Goal: Contribute content

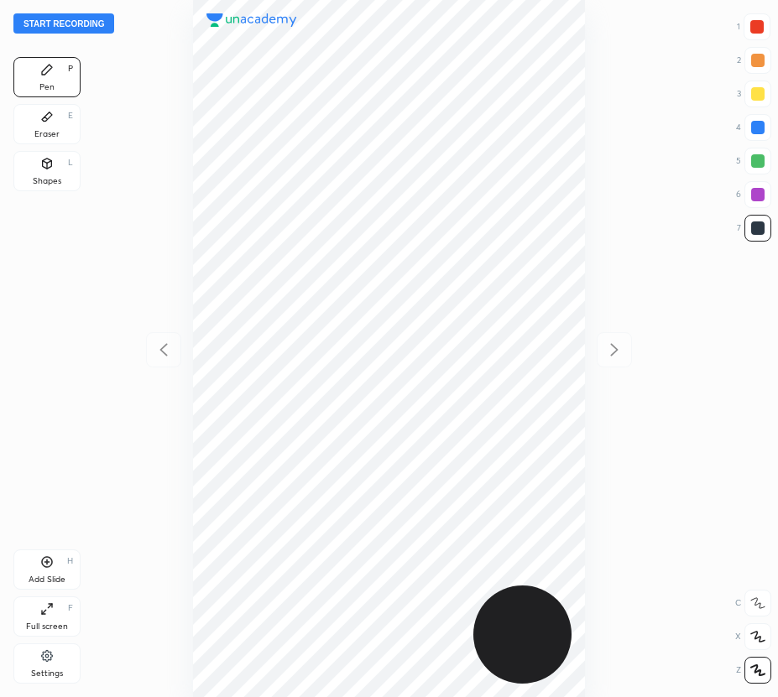
scroll to position [697, 509]
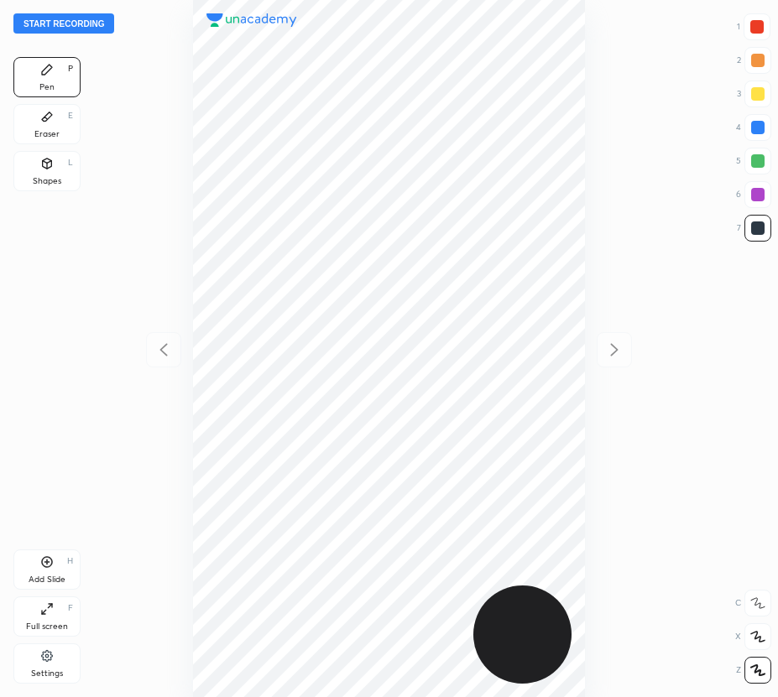
scroll to position [697, 509]
click at [87, 23] on button "Start recording" at bounding box center [63, 23] width 101 height 20
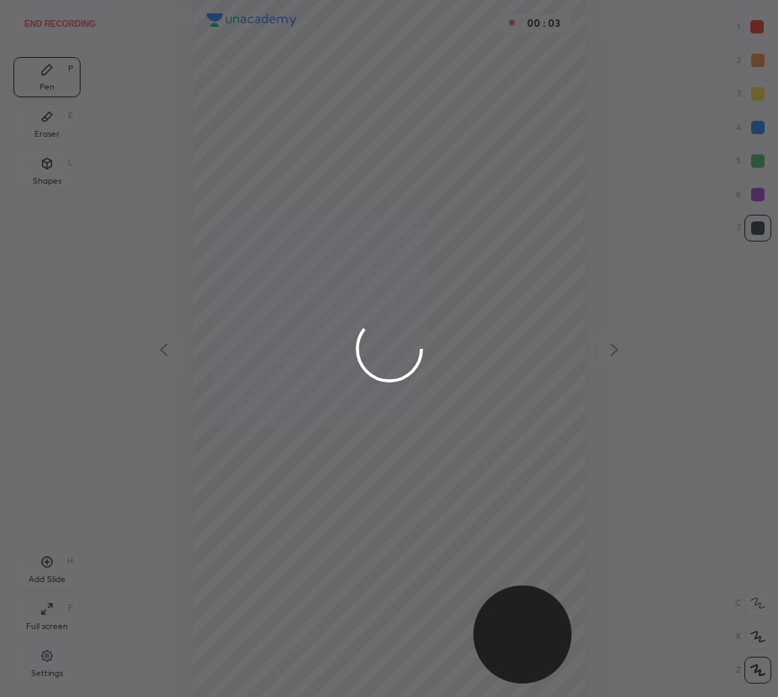
click at [756, 23] on div at bounding box center [389, 348] width 778 height 697
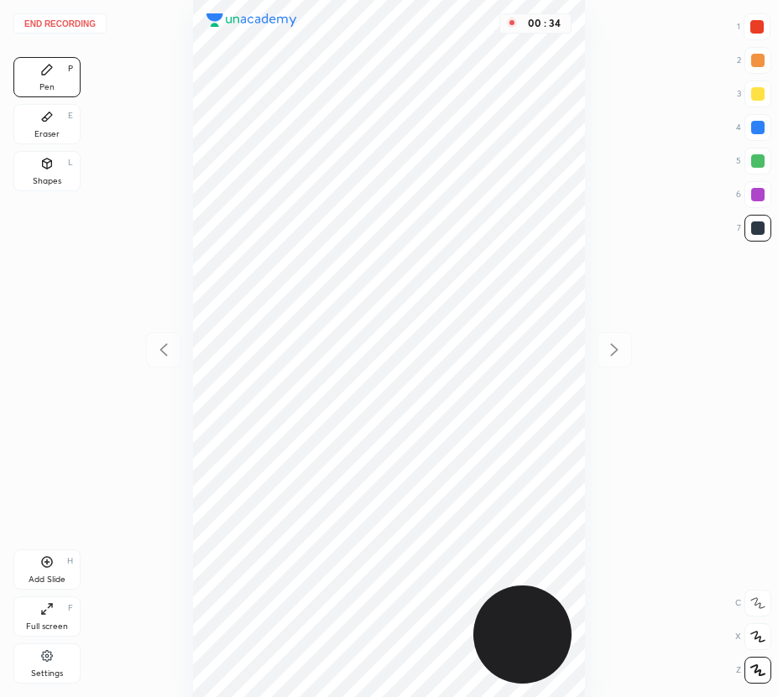
click at [757, 131] on div at bounding box center [757, 127] width 13 height 13
click at [760, 229] on div at bounding box center [757, 227] width 13 height 13
click at [754, 165] on div at bounding box center [757, 160] width 13 height 13
click at [44, 572] on div "Add Slide H" at bounding box center [46, 569] width 67 height 40
click at [164, 336] on div at bounding box center [163, 349] width 35 height 35
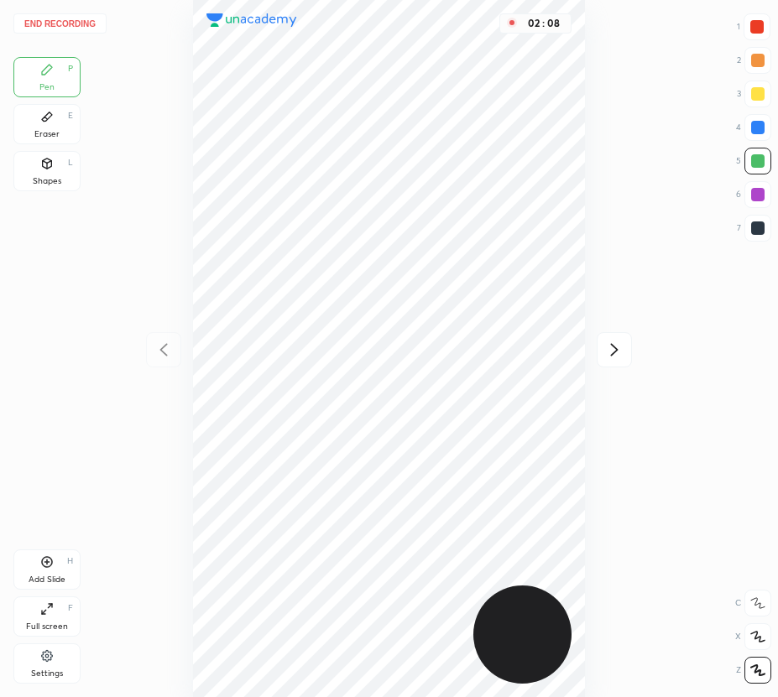
drag, startPoint x: 613, startPoint y: 352, endPoint x: 605, endPoint y: 350, distance: 8.8
click at [611, 352] on icon at bounding box center [614, 350] width 20 height 20
click at [160, 347] on icon at bounding box center [163, 350] width 20 height 20
click at [623, 346] on icon at bounding box center [614, 350] width 20 height 20
click at [159, 346] on icon at bounding box center [163, 350] width 20 height 20
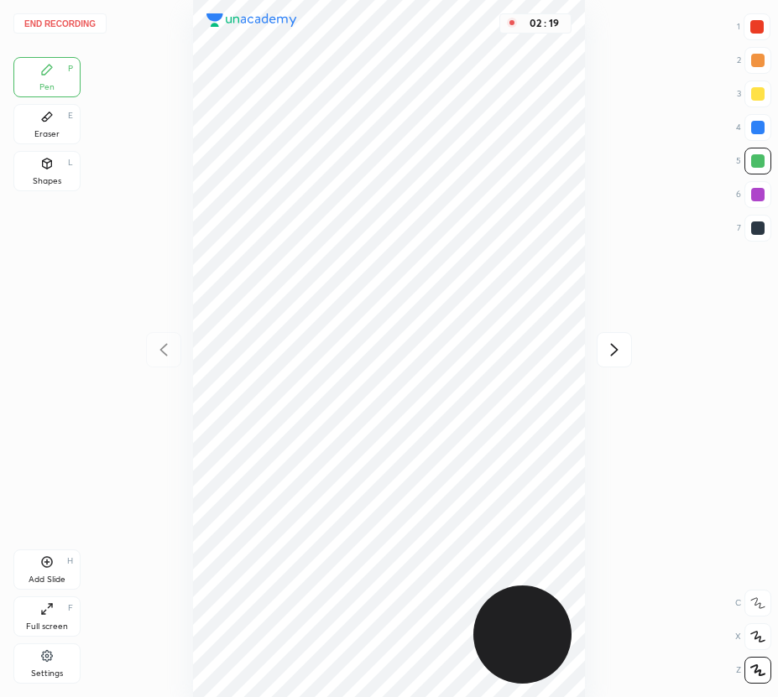
click at [614, 349] on icon at bounding box center [614, 350] width 20 height 20
drag, startPoint x: 44, startPoint y: 570, endPoint x: 57, endPoint y: 544, distance: 29.3
click at [44, 570] on div "Add Slide H" at bounding box center [46, 569] width 67 height 40
drag, startPoint x: 174, startPoint y: 351, endPoint x: 174, endPoint y: 334, distance: 16.8
click at [175, 349] on div at bounding box center [163, 349] width 35 height 35
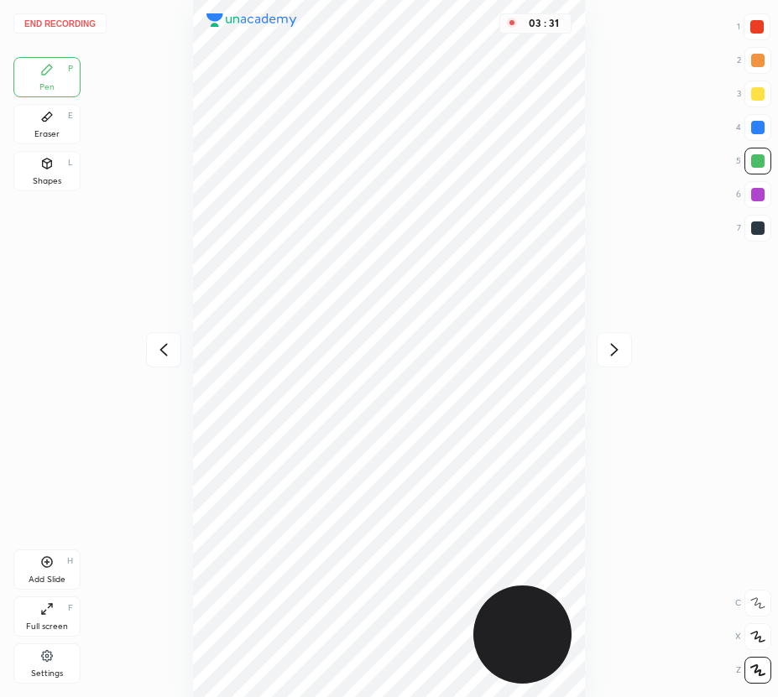
click at [614, 349] on icon at bounding box center [614, 350] width 20 height 20
click at [159, 350] on icon at bounding box center [163, 349] width 8 height 13
drag, startPoint x: 165, startPoint y: 347, endPoint x: 147, endPoint y: 347, distance: 18.5
click at [164, 347] on icon at bounding box center [163, 350] width 20 height 20
click at [616, 347] on icon at bounding box center [614, 350] width 20 height 20
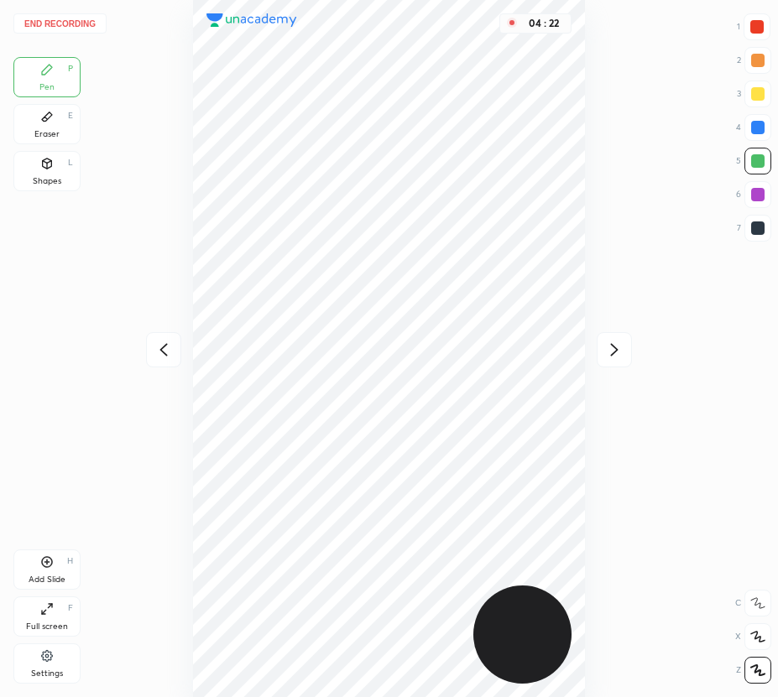
drag, startPoint x: 760, startPoint y: 22, endPoint x: 615, endPoint y: 153, distance: 195.4
click at [759, 22] on div at bounding box center [756, 26] width 13 height 13
click at [36, 124] on div "Eraser E" at bounding box center [46, 124] width 67 height 40
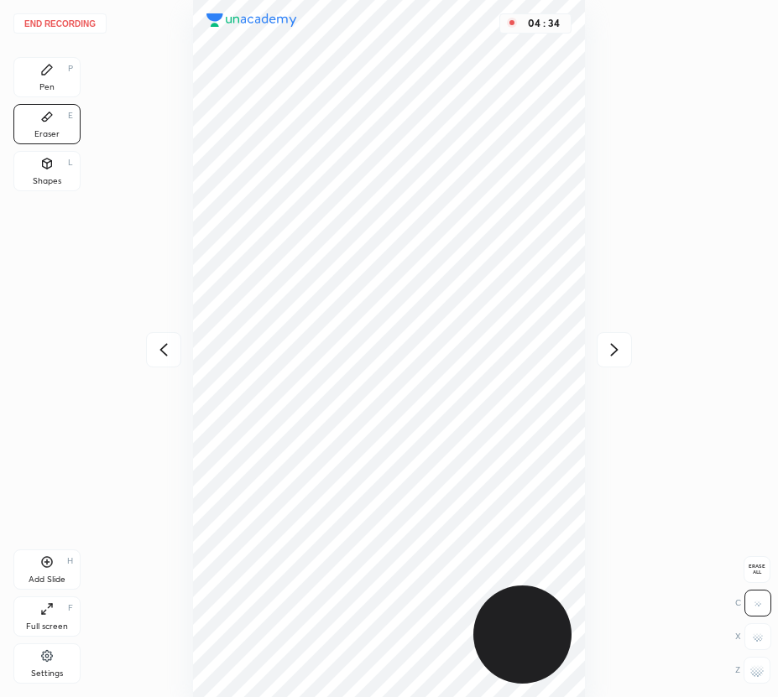
click at [44, 83] on div "Pen" at bounding box center [46, 87] width 15 height 8
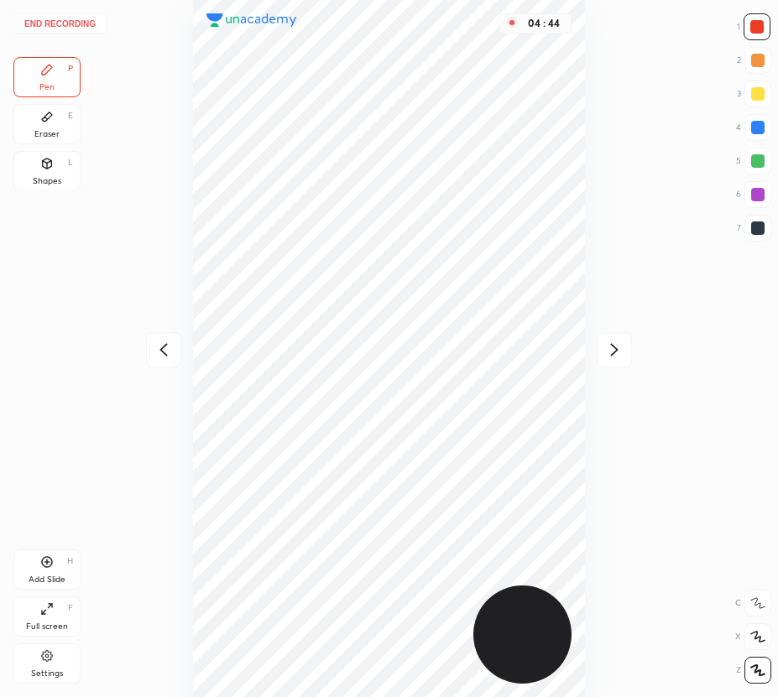
click at [611, 350] on icon at bounding box center [614, 350] width 20 height 20
click at [6, 107] on div "End recording 1 2 3 4 5 6 7 R O A L C X Z Erase all C X Z Pen P Eraser E Shapes…" at bounding box center [389, 348] width 778 height 697
click at [36, 121] on div "Eraser E" at bounding box center [46, 124] width 67 height 40
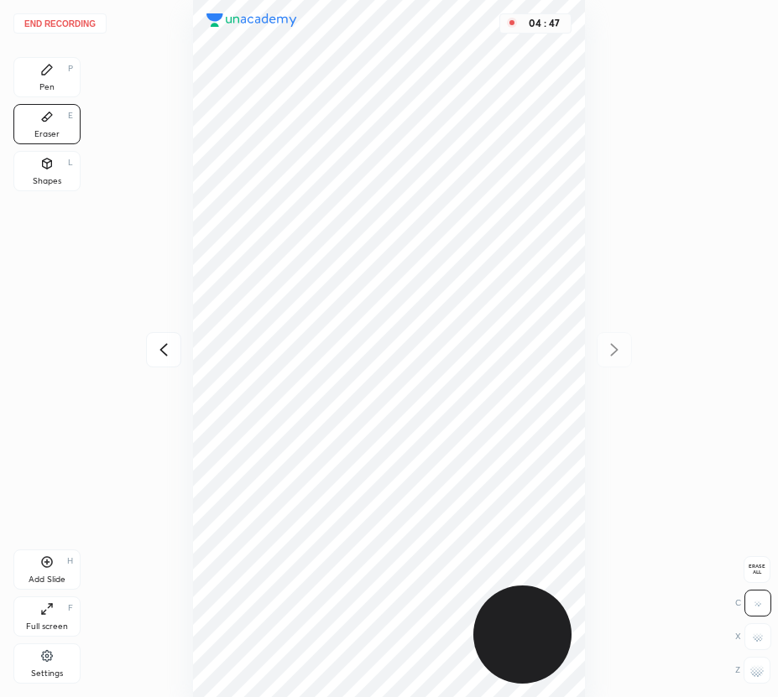
drag, startPoint x: 763, startPoint y: 560, endPoint x: 730, endPoint y: 550, distance: 35.0
click at [763, 561] on div "Erase all" at bounding box center [756, 569] width 27 height 27
drag, startPoint x: 43, startPoint y: 78, endPoint x: 60, endPoint y: 100, distance: 27.5
click at [44, 80] on div "Pen P" at bounding box center [46, 77] width 67 height 40
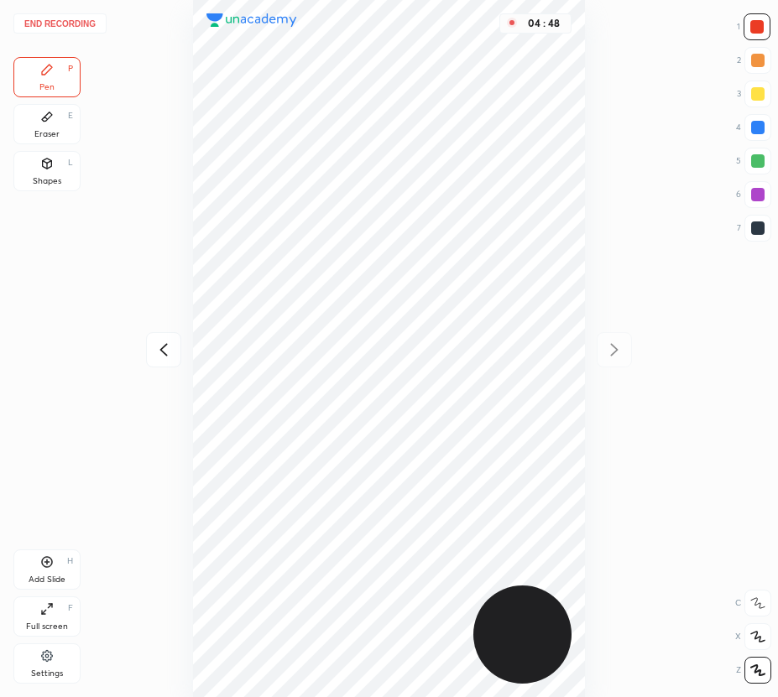
click at [165, 346] on icon at bounding box center [163, 350] width 20 height 20
click at [611, 346] on icon at bounding box center [614, 350] width 20 height 20
click at [159, 349] on icon at bounding box center [163, 349] width 8 height 13
click at [609, 346] on icon at bounding box center [614, 350] width 20 height 20
click at [761, 133] on div at bounding box center [757, 127] width 13 height 13
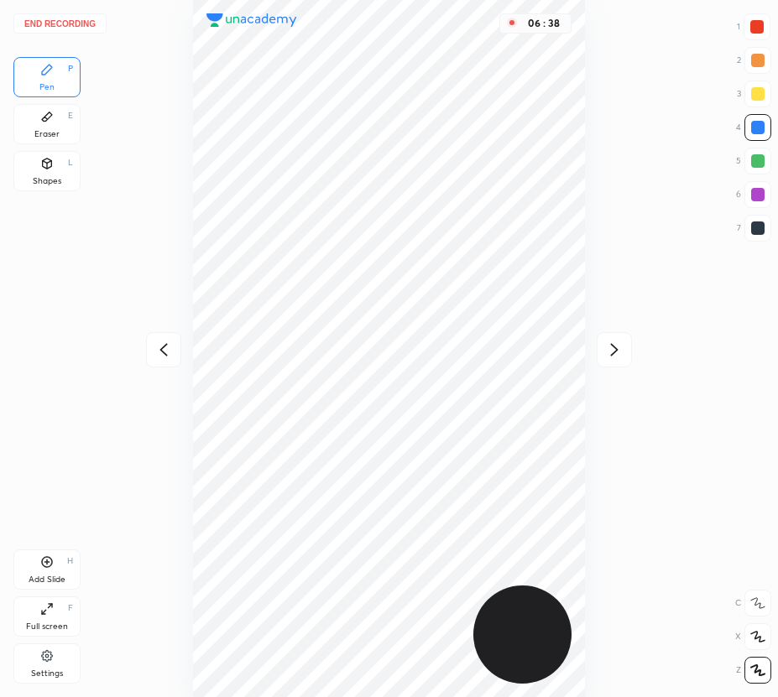
drag, startPoint x: 762, startPoint y: 188, endPoint x: 616, endPoint y: 304, distance: 186.1
click at [759, 190] on div at bounding box center [757, 194] width 27 height 27
drag, startPoint x: 45, startPoint y: 120, endPoint x: 153, endPoint y: 346, distance: 251.0
click at [49, 123] on div "Eraser E" at bounding box center [46, 124] width 67 height 40
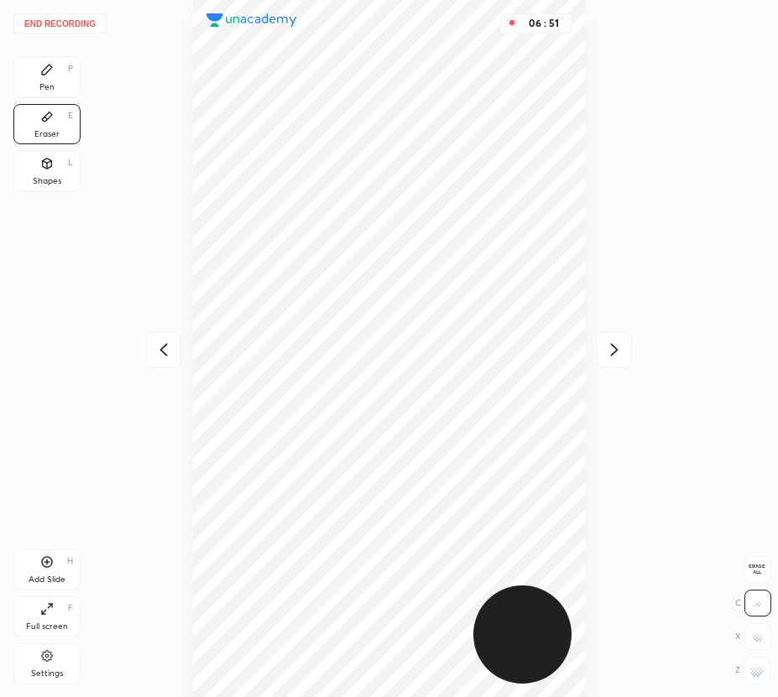
click at [48, 88] on div "Pen P" at bounding box center [46, 77] width 67 height 40
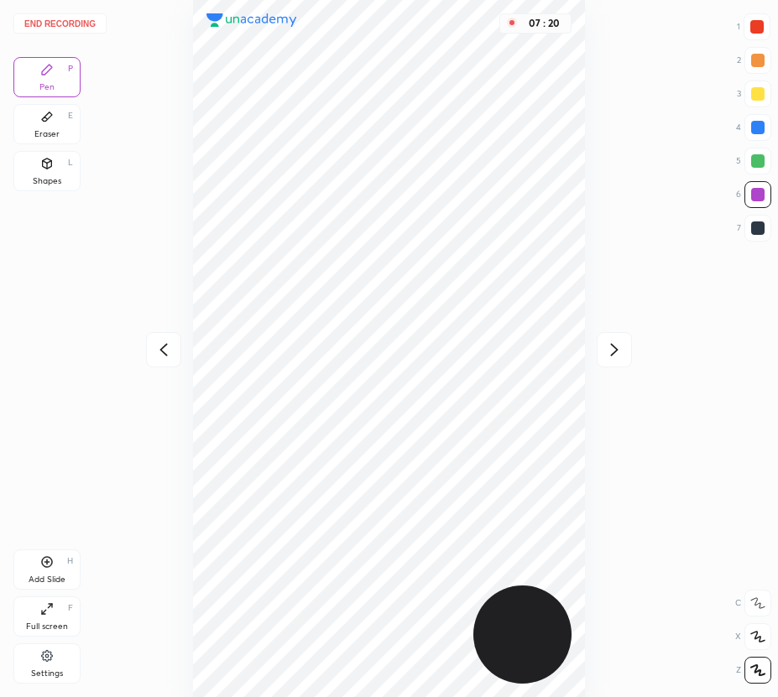
click at [153, 178] on div "07 : 20" at bounding box center [388, 348] width 509 height 697
click at [67, 22] on button "End recording" at bounding box center [59, 23] width 93 height 20
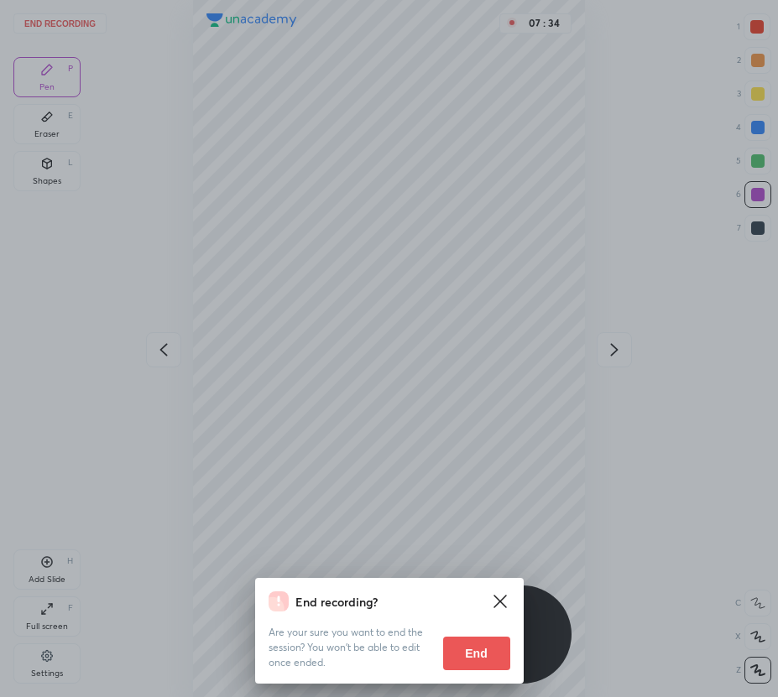
click at [470, 658] on button "End" at bounding box center [476, 654] width 67 height 34
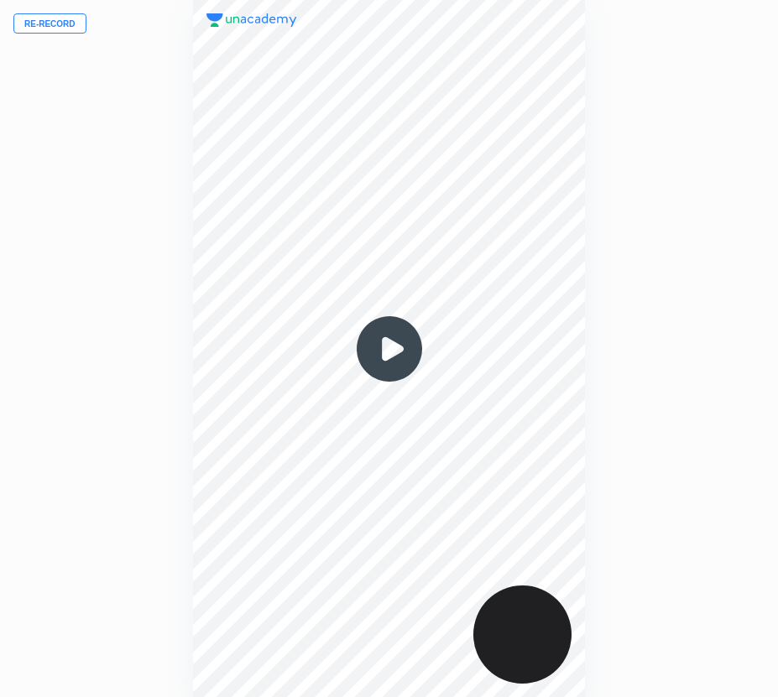
click at [58, 29] on button "Re-record" at bounding box center [49, 23] width 73 height 20
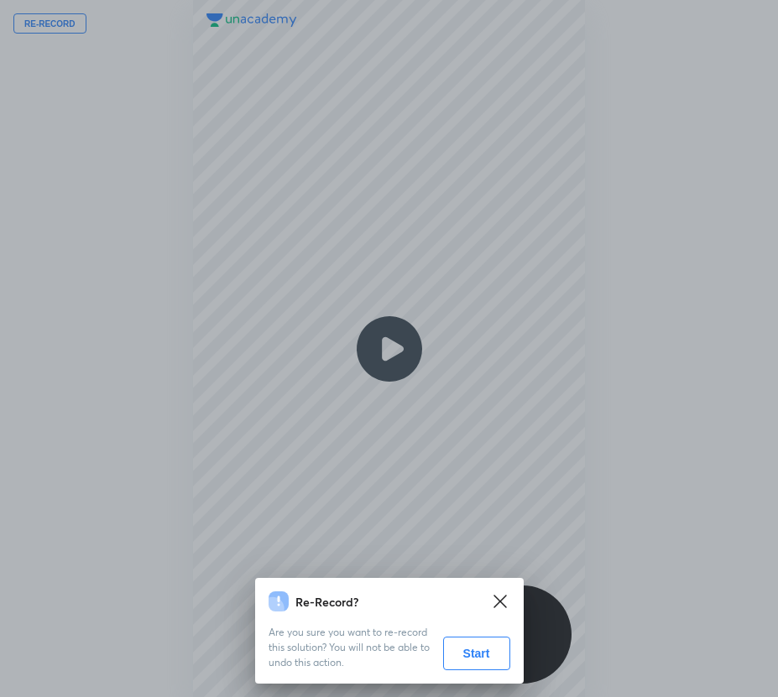
drag, startPoint x: 486, startPoint y: 643, endPoint x: 334, endPoint y: 644, distance: 152.7
click at [484, 643] on button "Start" at bounding box center [476, 654] width 67 height 34
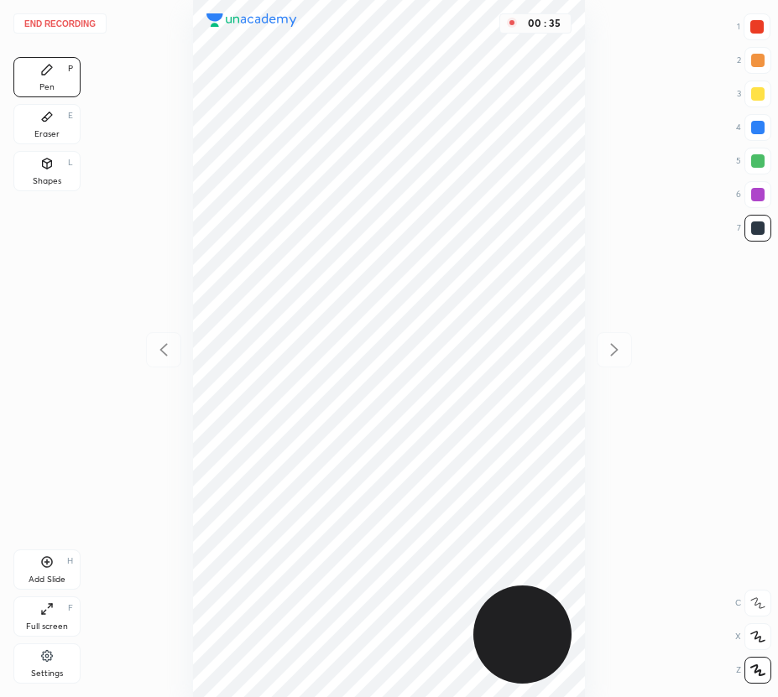
click at [762, 130] on div at bounding box center [757, 127] width 13 height 13
drag, startPoint x: 766, startPoint y: 231, endPoint x: 756, endPoint y: 233, distance: 10.4
click at [766, 231] on div at bounding box center [757, 228] width 27 height 27
click at [73, 140] on div "Eraser E" at bounding box center [46, 124] width 67 height 40
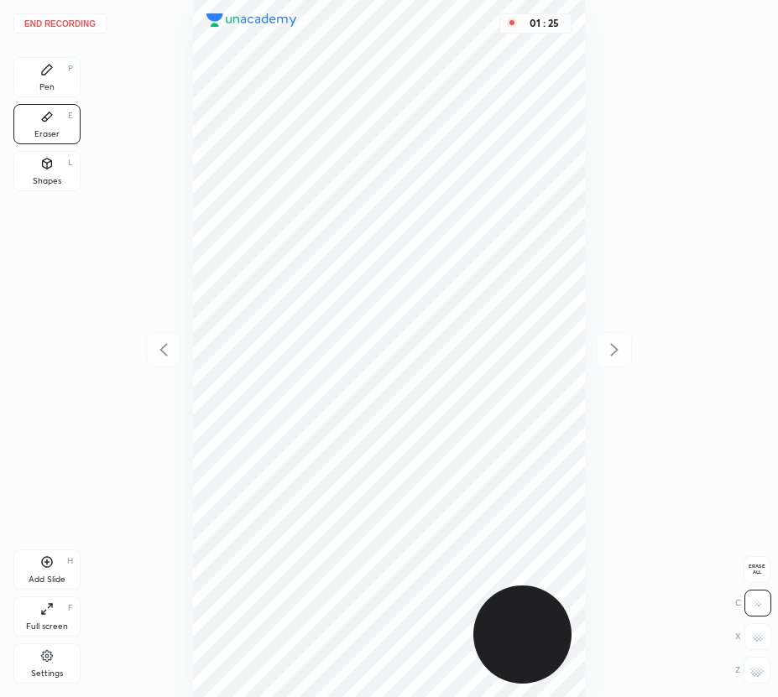
click at [59, 85] on div "Pen P" at bounding box center [46, 77] width 67 height 40
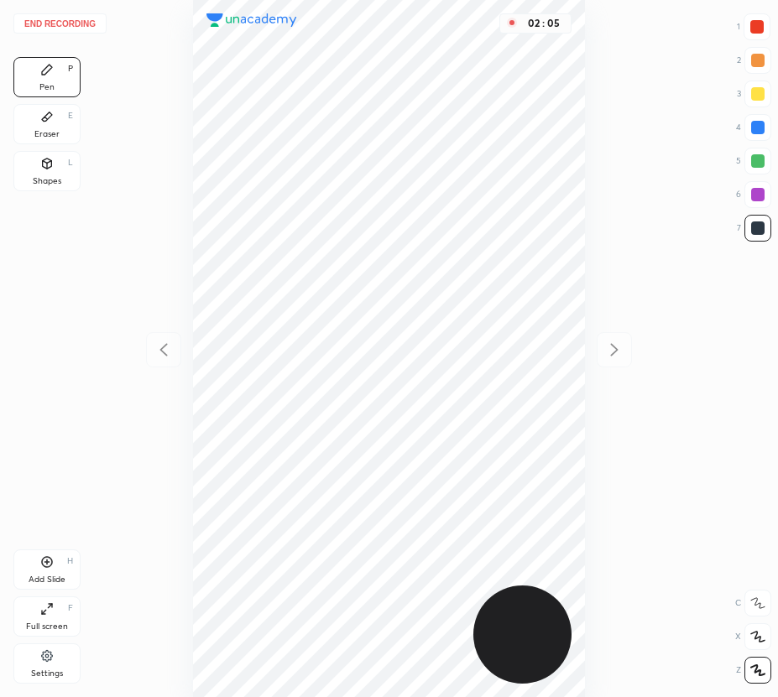
click at [63, 560] on div "Add Slide H" at bounding box center [46, 569] width 67 height 40
click at [162, 342] on icon at bounding box center [163, 350] width 20 height 20
drag, startPoint x: 619, startPoint y: 349, endPoint x: 600, endPoint y: 339, distance: 21.8
click at [619, 350] on icon at bounding box center [614, 350] width 20 height 20
click at [162, 349] on icon at bounding box center [163, 350] width 20 height 20
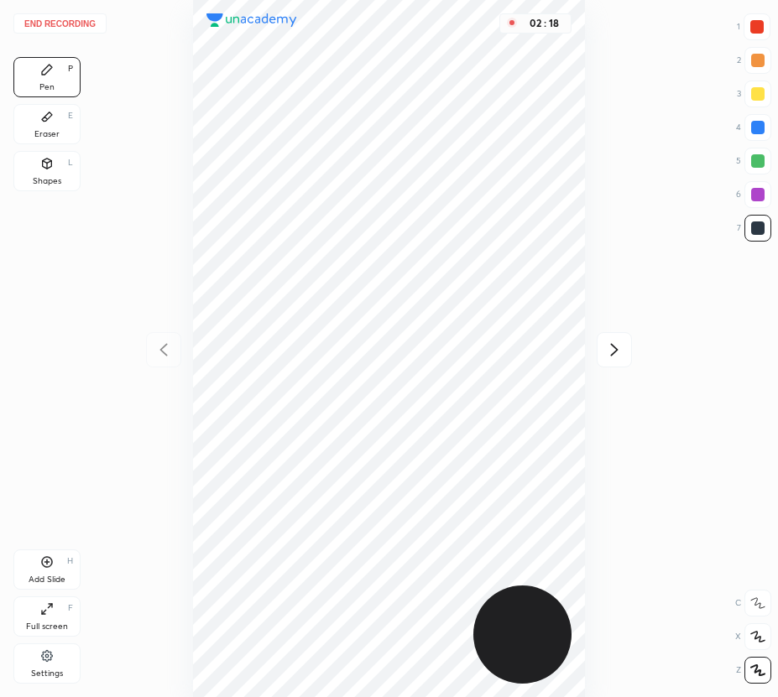
click at [617, 351] on icon at bounding box center [614, 350] width 20 height 20
click at [163, 356] on icon at bounding box center [163, 350] width 20 height 20
click at [606, 347] on icon at bounding box center [614, 350] width 20 height 20
click at [34, 565] on div "Add Slide H" at bounding box center [46, 569] width 67 height 40
drag, startPoint x: 759, startPoint y: 194, endPoint x: 736, endPoint y: 217, distance: 33.2
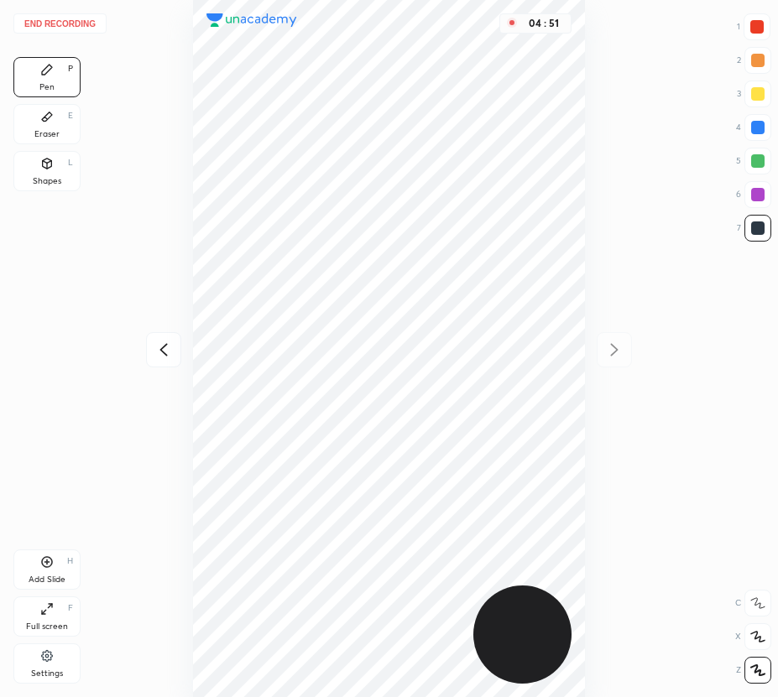
click at [756, 195] on div at bounding box center [757, 194] width 13 height 13
click at [68, 25] on button "End recording" at bounding box center [59, 23] width 93 height 20
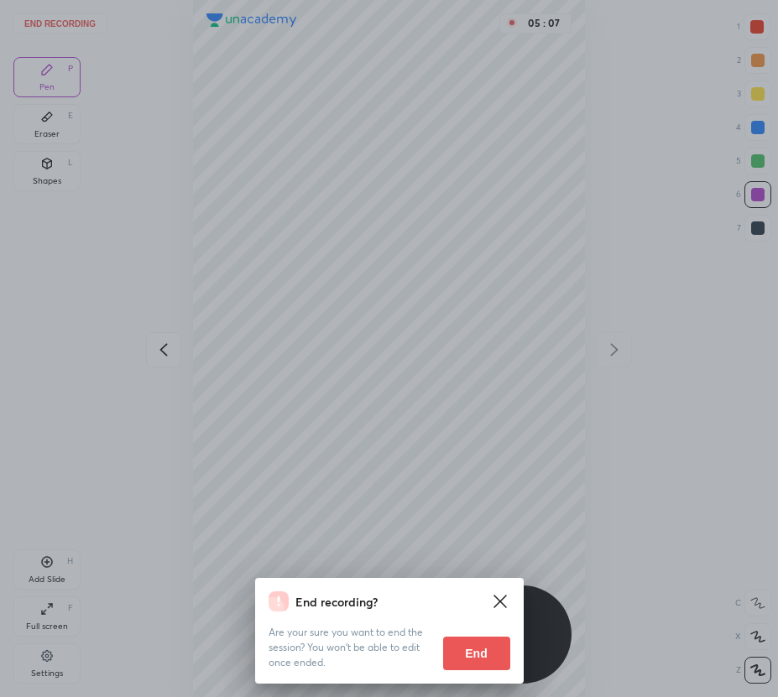
click at [475, 655] on button "End" at bounding box center [476, 654] width 67 height 34
